Goal: Information Seeking & Learning: Learn about a topic

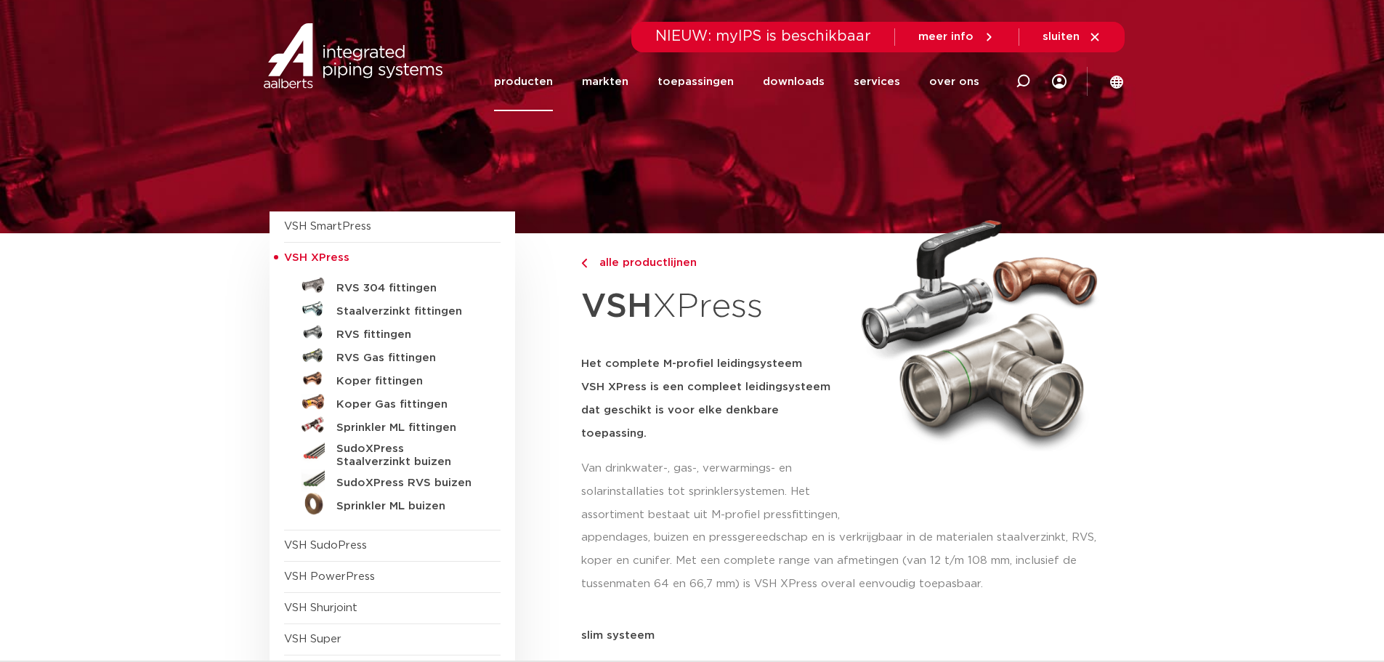
click at [335, 480] on link "SudoXPress RVS buizen" at bounding box center [392, 480] width 216 height 23
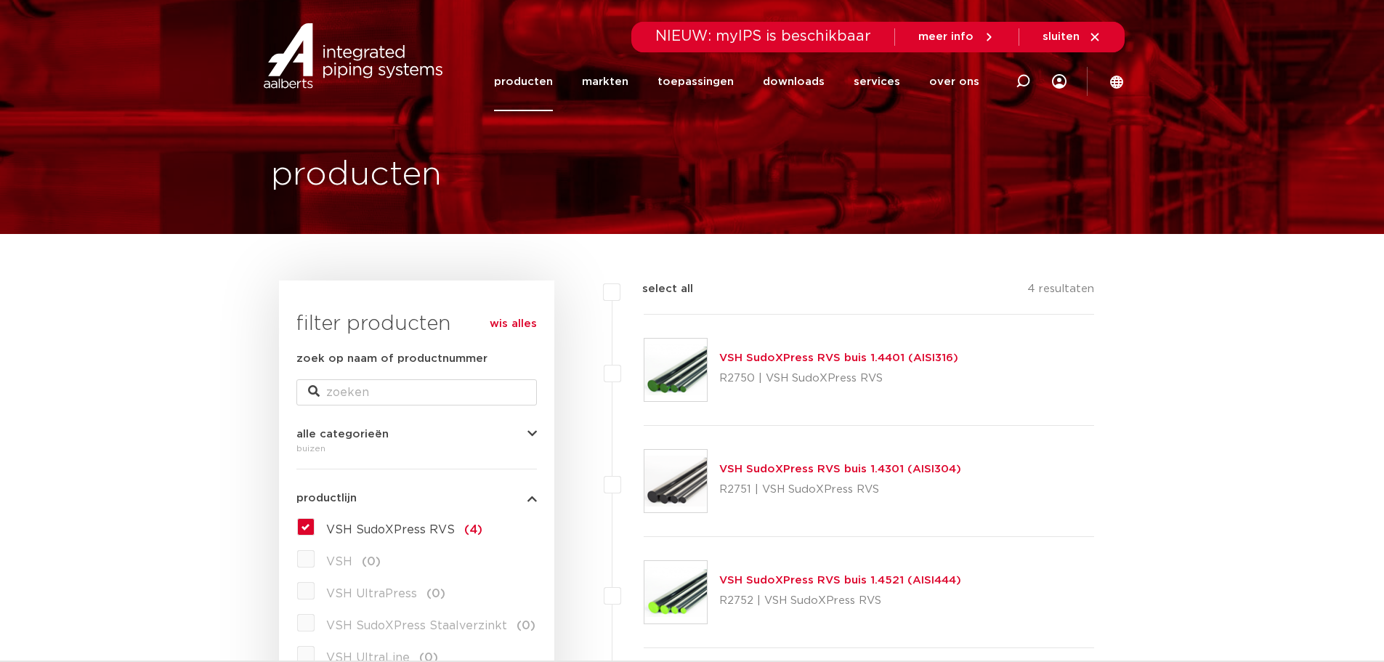
drag, startPoint x: 895, startPoint y: 491, endPoint x: 719, endPoint y: 470, distance: 177.0
click at [719, 470] on div "VSH SudoXPress RVS buis 1.4301 (AISI304) R2751 | VSH SudoXPress RVS" at bounding box center [840, 481] width 242 height 41
click at [885, 493] on p "R2751 | VSH SudoXPress RVS" at bounding box center [840, 489] width 242 height 23
drag, startPoint x: 884, startPoint y: 493, endPoint x: 717, endPoint y: 463, distance: 169.8
click at [717, 463] on div "VSH SudoXPress RVS buis 1.4301 (AISI304) R2751 | VSH SudoXPress RVS" at bounding box center [869, 481] width 451 height 111
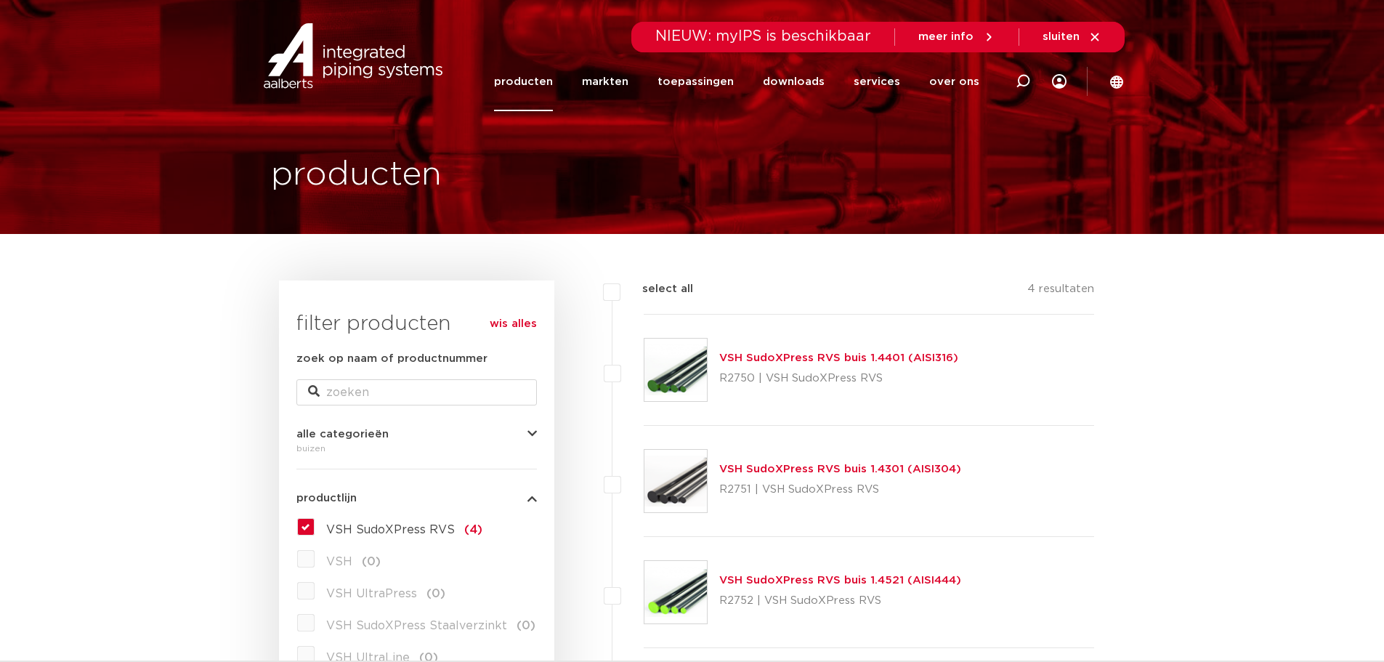
click at [727, 503] on div "VSH SudoXPress RVS buis 1.4301 (AISI304) R2751 | VSH SudoXPress RVS" at bounding box center [869, 481] width 451 height 111
drag, startPoint x: 877, startPoint y: 490, endPoint x: 702, endPoint y: 463, distance: 177.7
click at [702, 463] on div "VSH SudoXPress RVS buis 1.4301 (AISI304) R2751 | VSH SudoXPress RVS" at bounding box center [869, 481] width 451 height 111
click at [878, 524] on div "VSH SudoXPress RVS buis 1.4301 (AISI304) R2751 | VSH SudoXPress RVS" at bounding box center [869, 481] width 451 height 111
drag, startPoint x: 881, startPoint y: 495, endPoint x: 715, endPoint y: 463, distance: 168.7
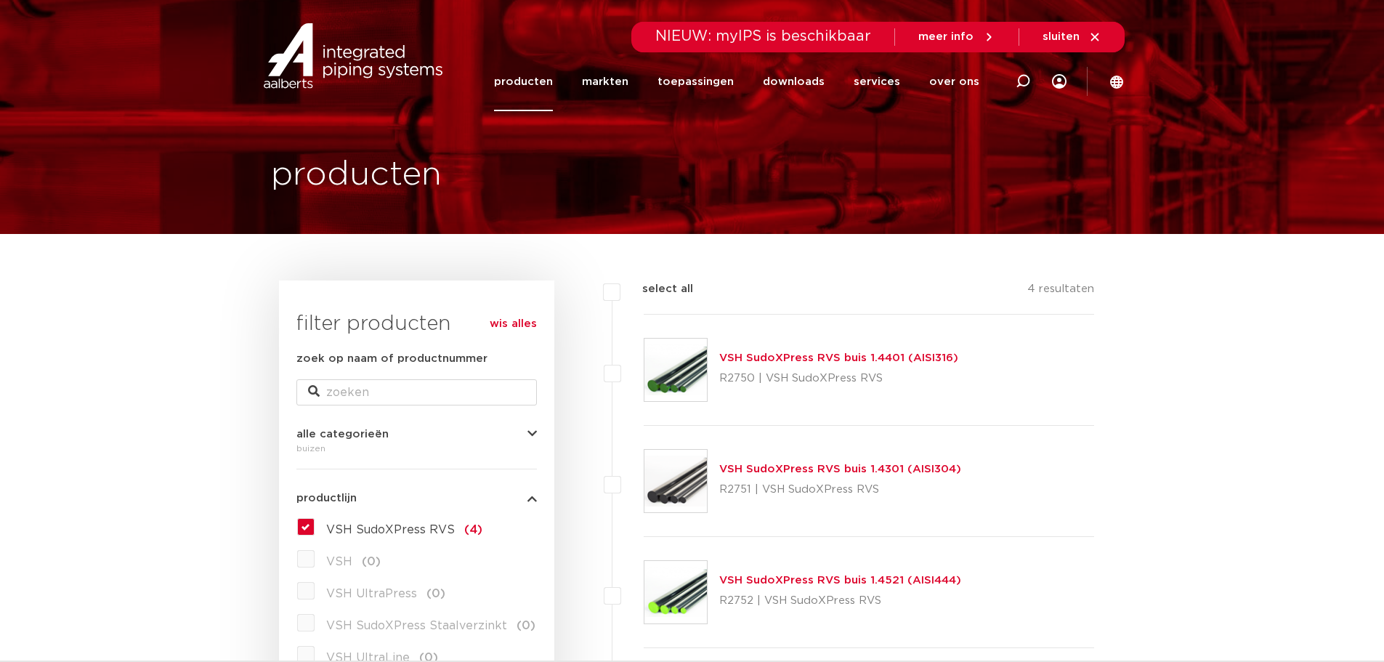
click at [715, 463] on div "VSH SudoXPress RVS buis 1.4301 (AISI304) R2751 | VSH SudoXPress RVS" at bounding box center [869, 481] width 451 height 111
click at [840, 503] on div "VSH SudoXPress RVS buis 1.4301 (AISI304) R2751 | VSH SudoXPress RVS" at bounding box center [869, 481] width 451 height 111
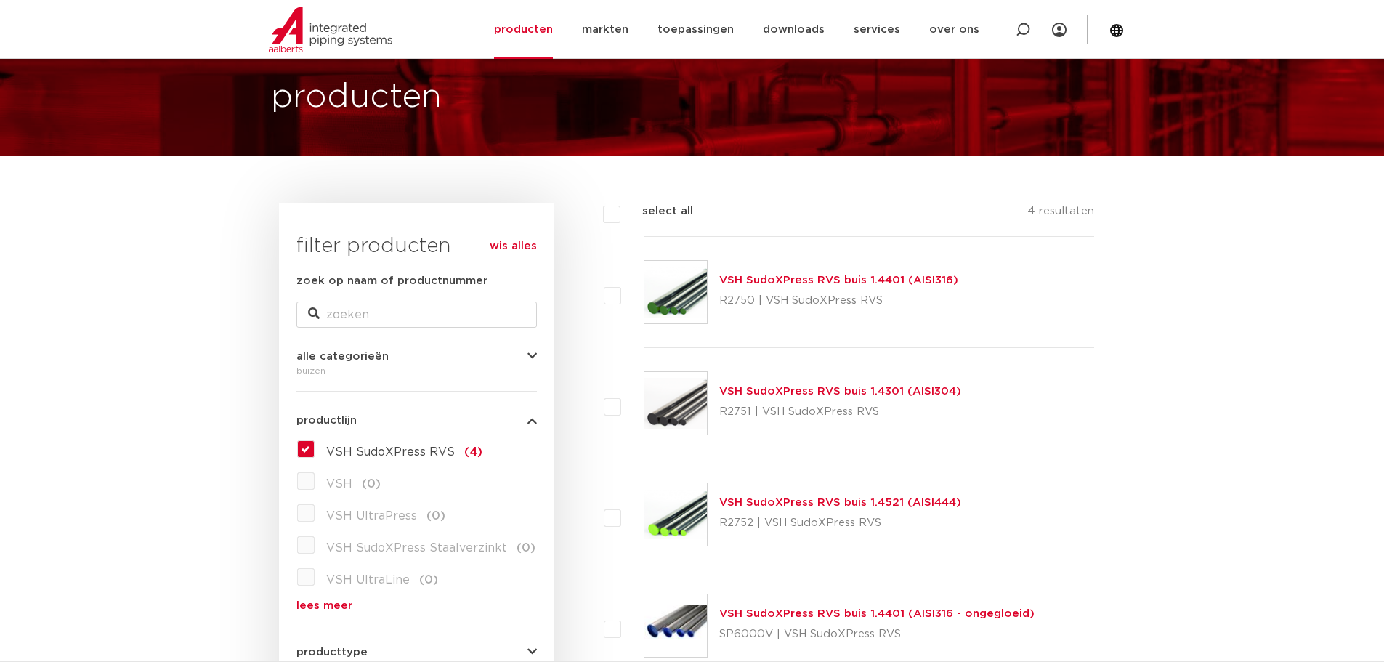
scroll to position [73, 0]
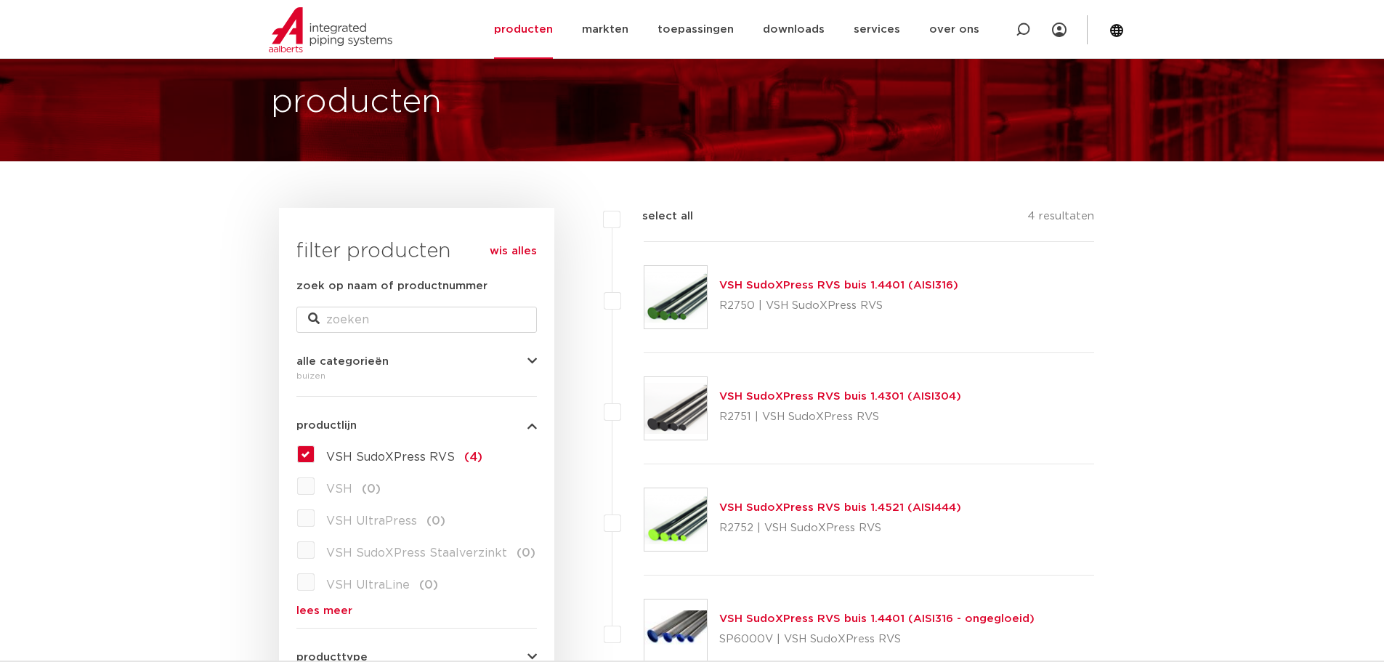
drag, startPoint x: 902, startPoint y: 420, endPoint x: 710, endPoint y: 392, distance: 193.7
click at [710, 392] on div "VSH SudoXPress RVS buis 1.4301 (AISI304) R2751 | VSH SudoXPress RVS" at bounding box center [869, 408] width 451 height 111
click at [867, 429] on div "VSH SudoXPress RVS buis 1.4301 (AISI304) R2751 | VSH SudoXPress RVS" at bounding box center [869, 408] width 451 height 111
drag, startPoint x: 883, startPoint y: 421, endPoint x: 718, endPoint y: 400, distance: 166.2
click at [719, 400] on div "VSH SudoXPress RVS buis 1.4301 (AISI304) R2751 | VSH SudoXPress RVS" at bounding box center [840, 408] width 242 height 41
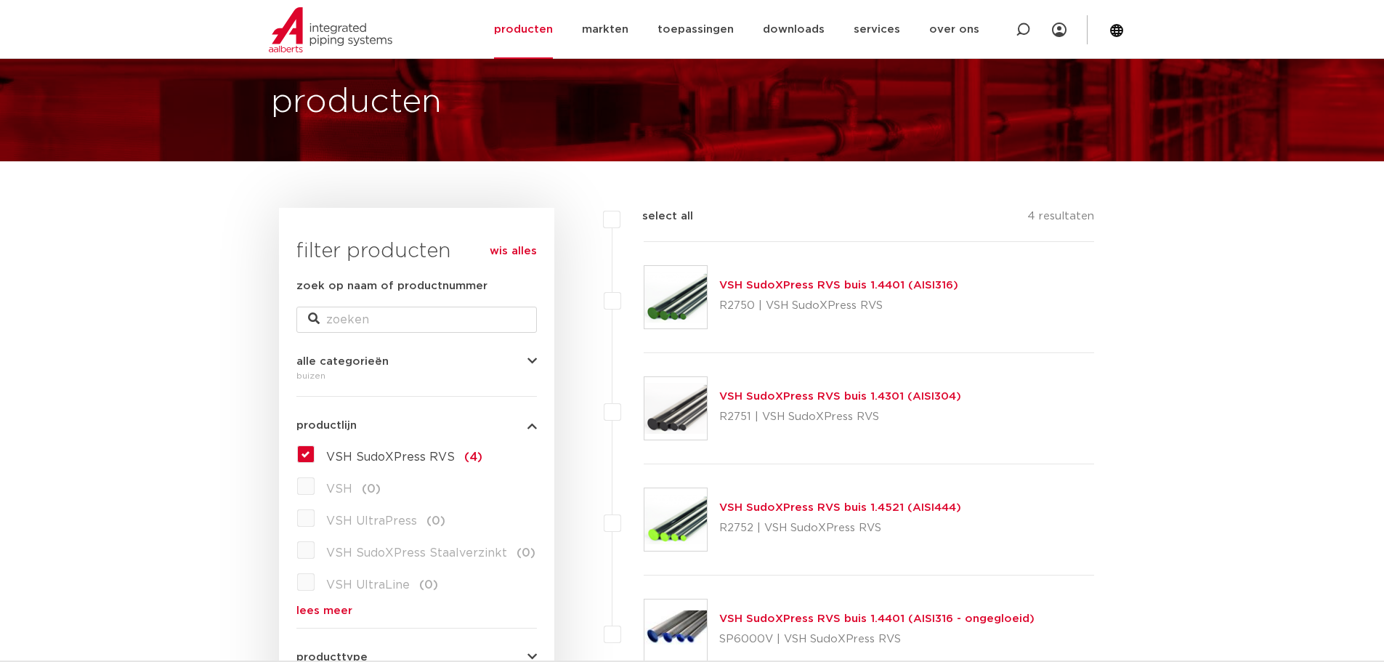
click at [748, 428] on p "R2751 | VSH SudoXPress RVS" at bounding box center [840, 416] width 242 height 23
drag, startPoint x: 877, startPoint y: 420, endPoint x: 717, endPoint y: 395, distance: 162.4
click at [717, 395] on div "VSH SudoXPress RVS buis 1.4301 (AISI304) R2751 | VSH SudoXPress RVS" at bounding box center [869, 408] width 451 height 111
click at [725, 413] on p "R2751 | VSH SudoXPress RVS" at bounding box center [840, 416] width 242 height 23
drag, startPoint x: 712, startPoint y: 395, endPoint x: 877, endPoint y: 435, distance: 170.4
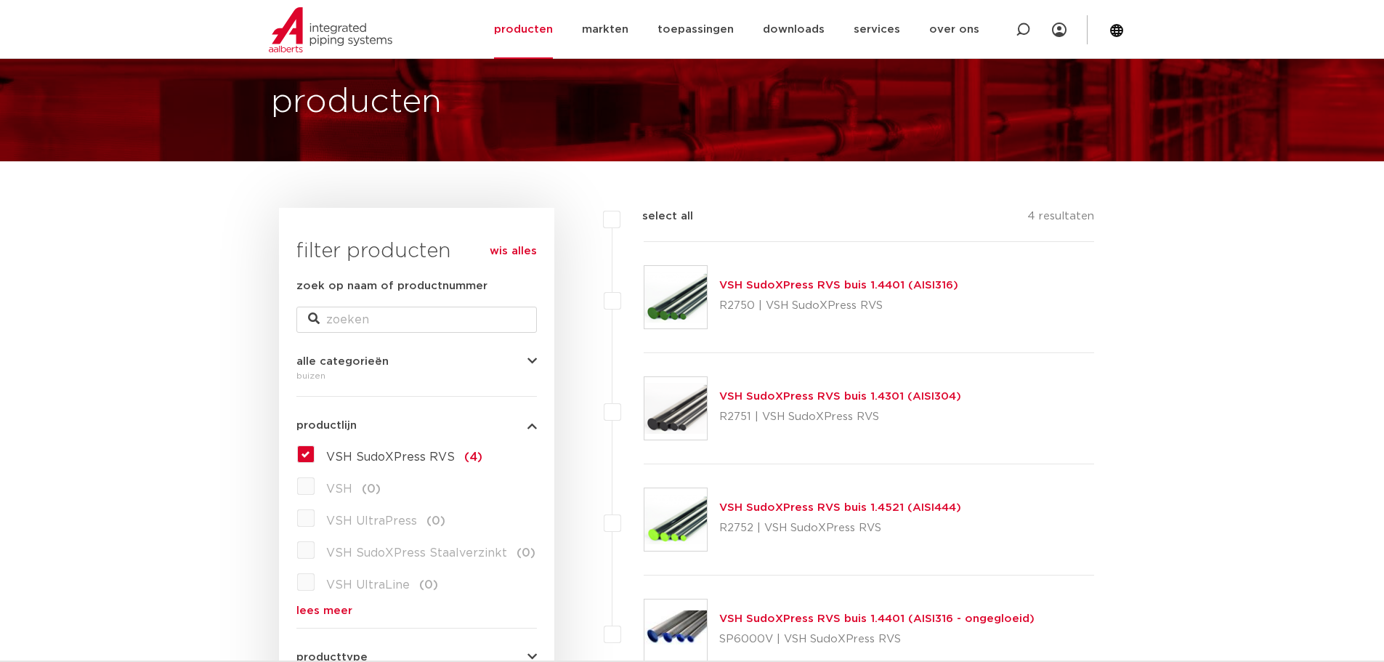
click at [877, 435] on div "VSH SudoXPress RVS buis 1.4301 (AISI304) R2751 | VSH SudoXPress RVS" at bounding box center [869, 408] width 451 height 111
drag, startPoint x: 879, startPoint y: 413, endPoint x: 693, endPoint y: 381, distance: 188.8
click at [693, 381] on div "VSH SudoXPress RVS buis 1.4301 (AISI304) R2751 | VSH SudoXPress RVS" at bounding box center [869, 408] width 451 height 111
click at [785, 418] on p "R2751 | VSH SudoXPress RVS" at bounding box center [840, 416] width 242 height 23
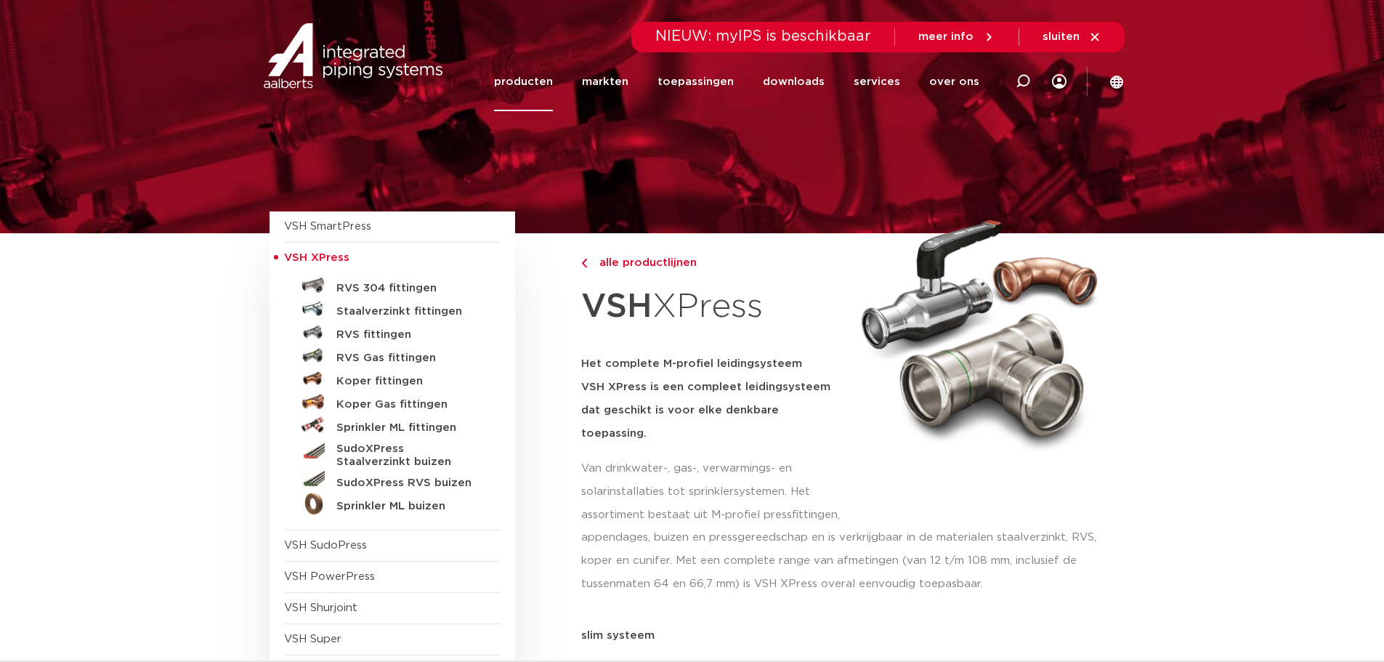
click at [329, 450] on link "SudoXPress Staalverzinkt buizen" at bounding box center [392, 453] width 216 height 32
